Goal: Find specific page/section: Find specific page/section

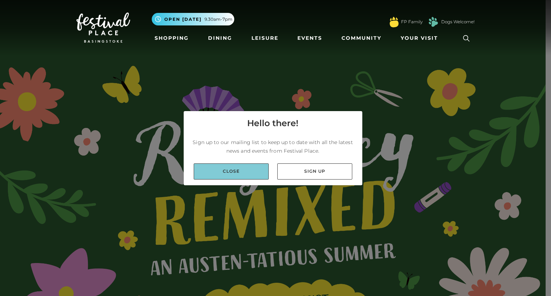
click at [255, 166] on link "Close" at bounding box center [231, 172] width 75 height 16
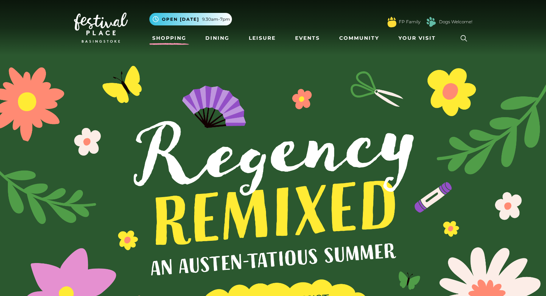
click at [158, 35] on link "Shopping" at bounding box center [169, 38] width 40 height 13
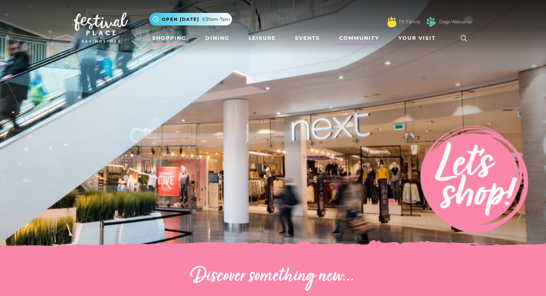
click at [360, 36] on link "Community" at bounding box center [359, 38] width 46 height 13
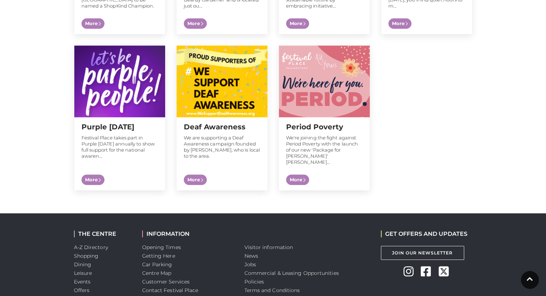
scroll to position [778, 0]
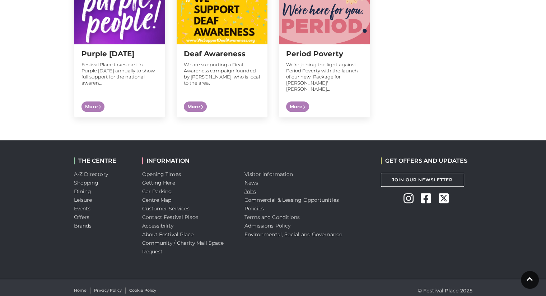
click at [252, 188] on link "Jobs" at bounding box center [249, 191] width 11 height 6
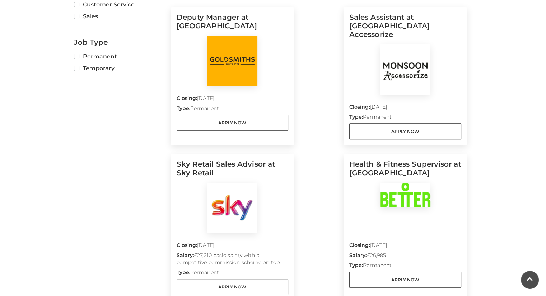
scroll to position [251, 0]
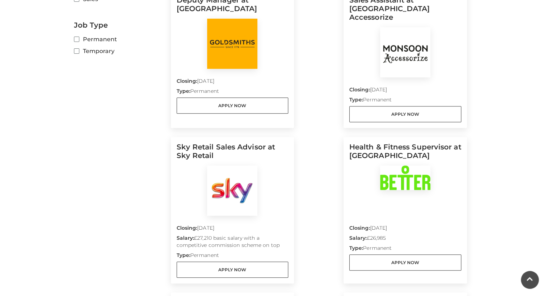
click at [236, 51] on img at bounding box center [232, 44] width 50 height 50
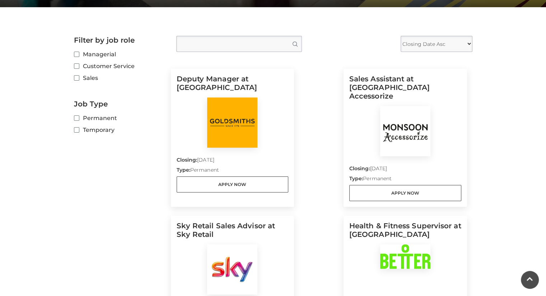
scroll to position [72, 0]
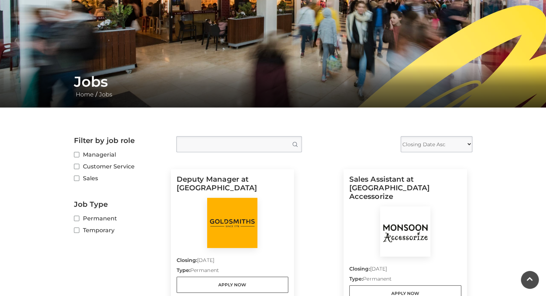
click at [89, 180] on label "Sales" at bounding box center [119, 178] width 91 height 9
click at [79, 180] on input "Sales" at bounding box center [76, 178] width 5 height 5
checkbox input "true"
